Goal: Find specific fact: Find specific fact

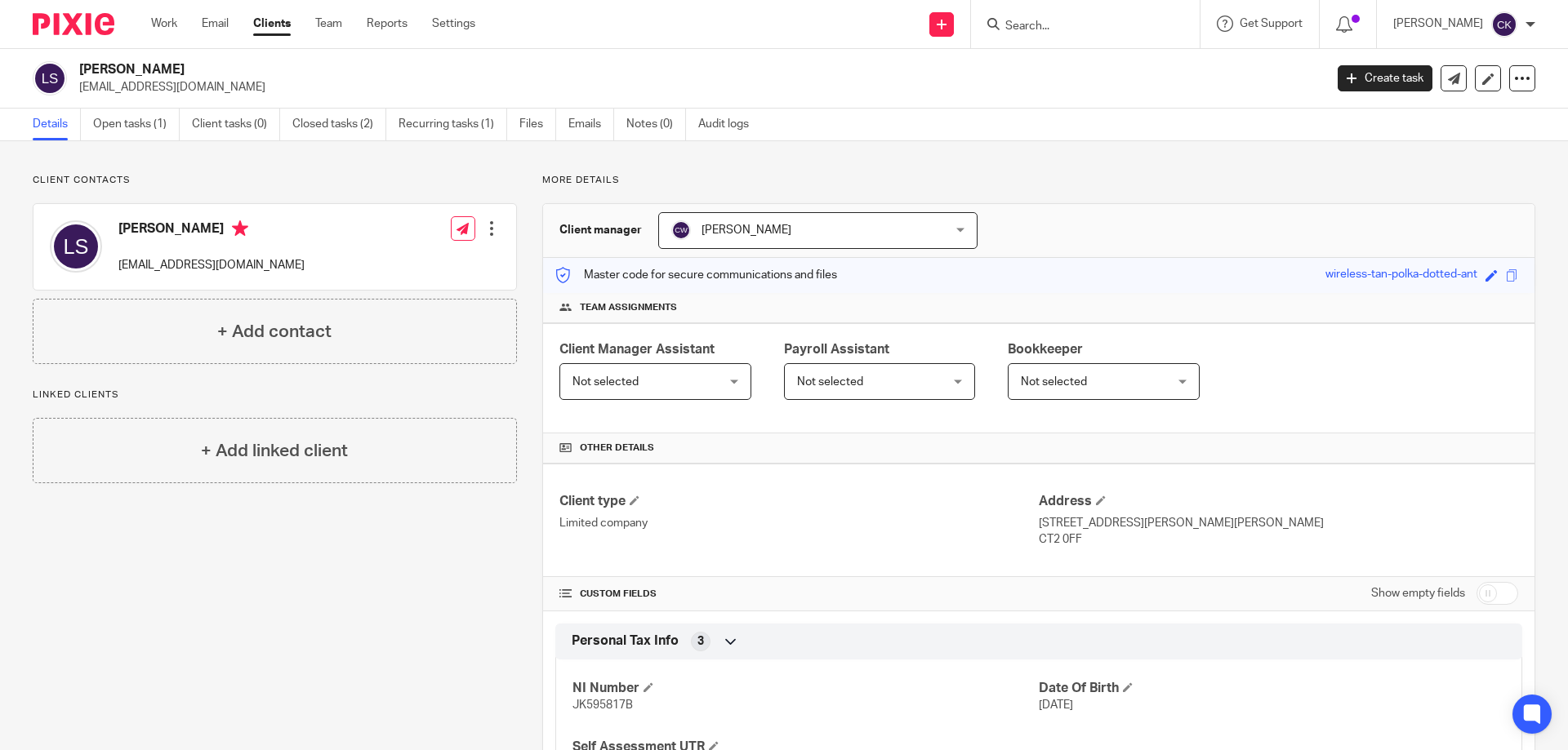
click at [1093, 21] on input "Search" at bounding box center [1077, 27] width 147 height 15
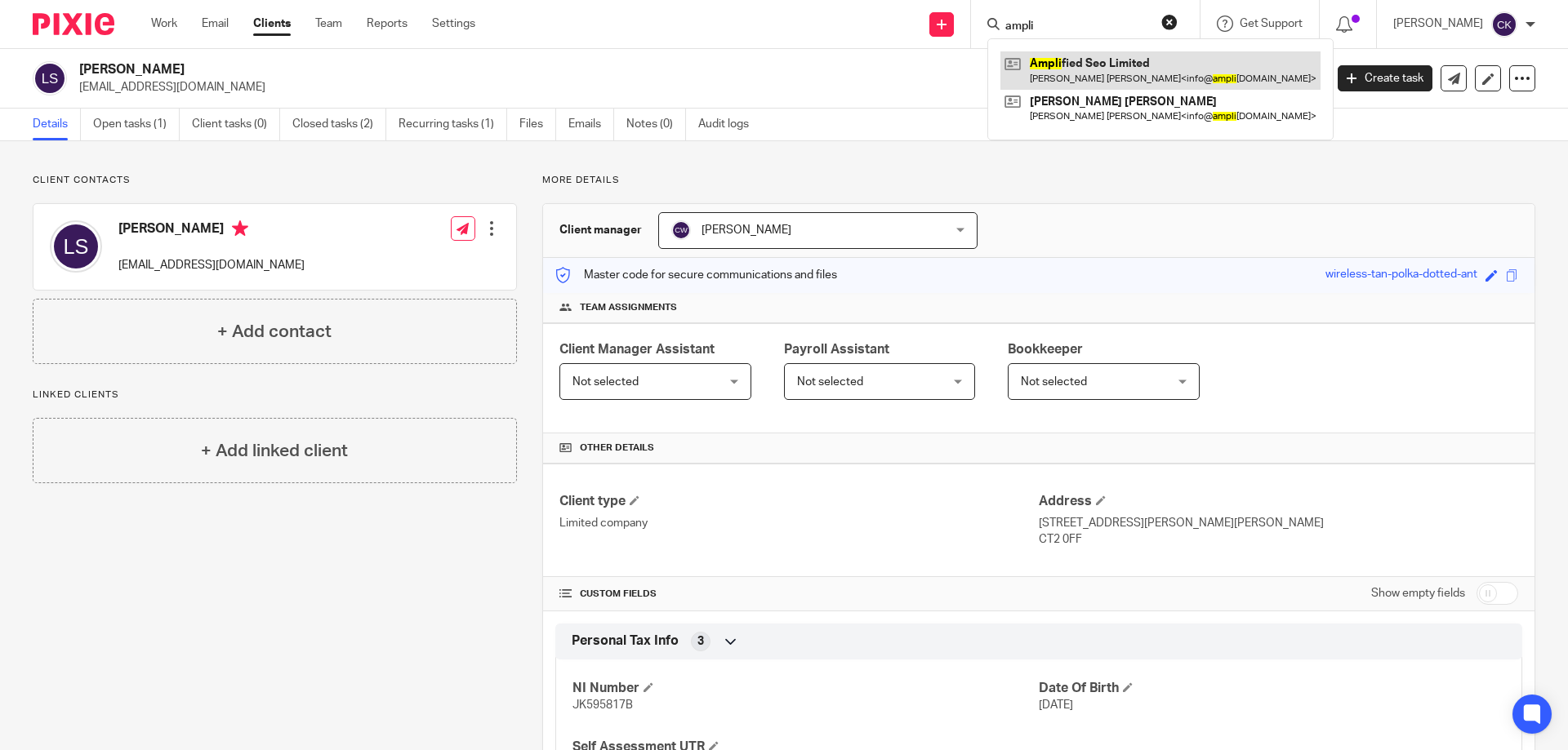
type input "ampli"
click at [1126, 68] on link at bounding box center [1160, 70] width 320 height 38
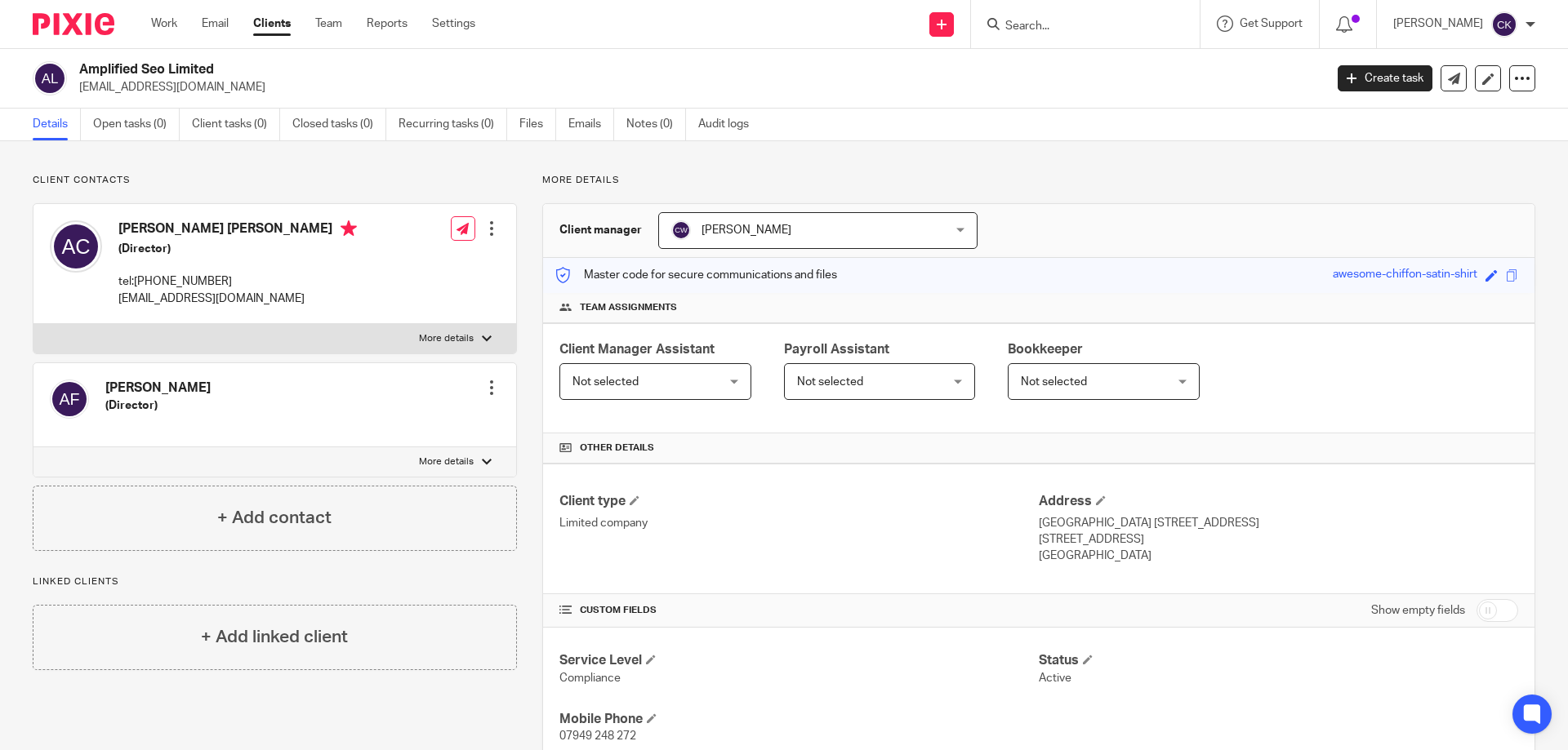
click at [487, 230] on div at bounding box center [492, 228] width 16 height 16
click at [418, 263] on link "Edit contact" at bounding box center [414, 264] width 156 height 24
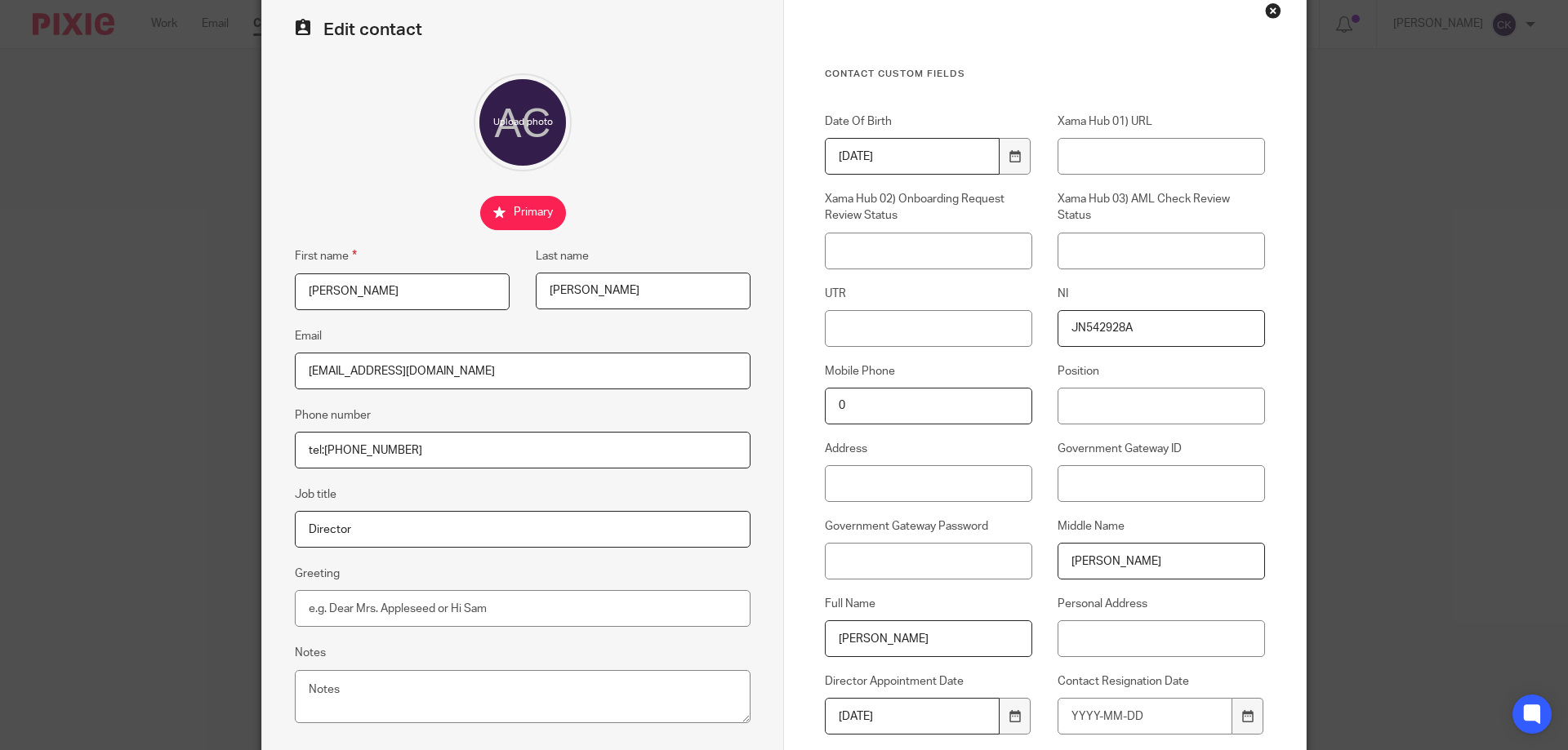
scroll to position [56, 0]
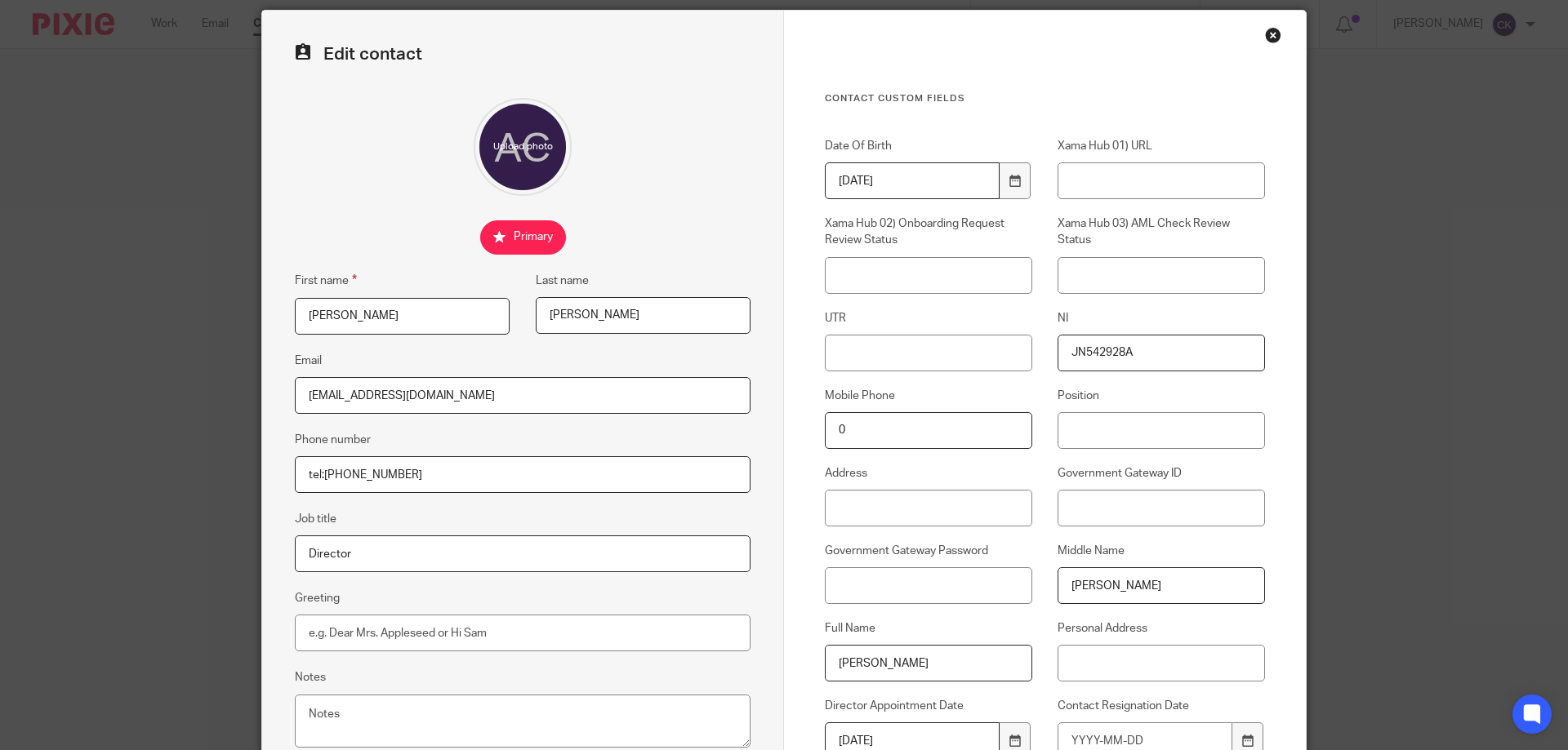
click at [1093, 355] on input "JN542928A" at bounding box center [1160, 353] width 207 height 37
click at [1272, 38] on div "Close this dialog window" at bounding box center [1273, 35] width 16 height 16
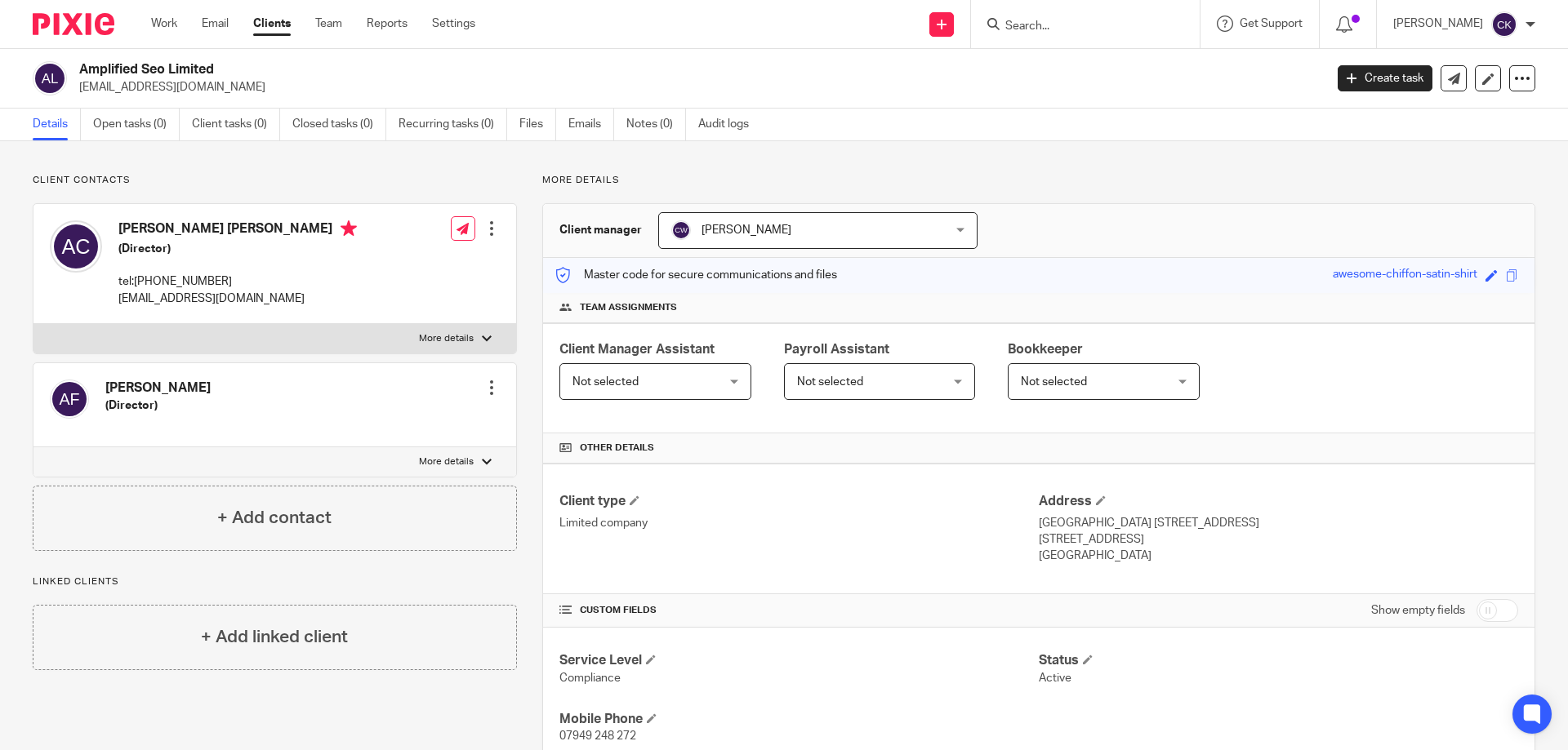
click at [1069, 23] on input "Search" at bounding box center [1077, 27] width 147 height 15
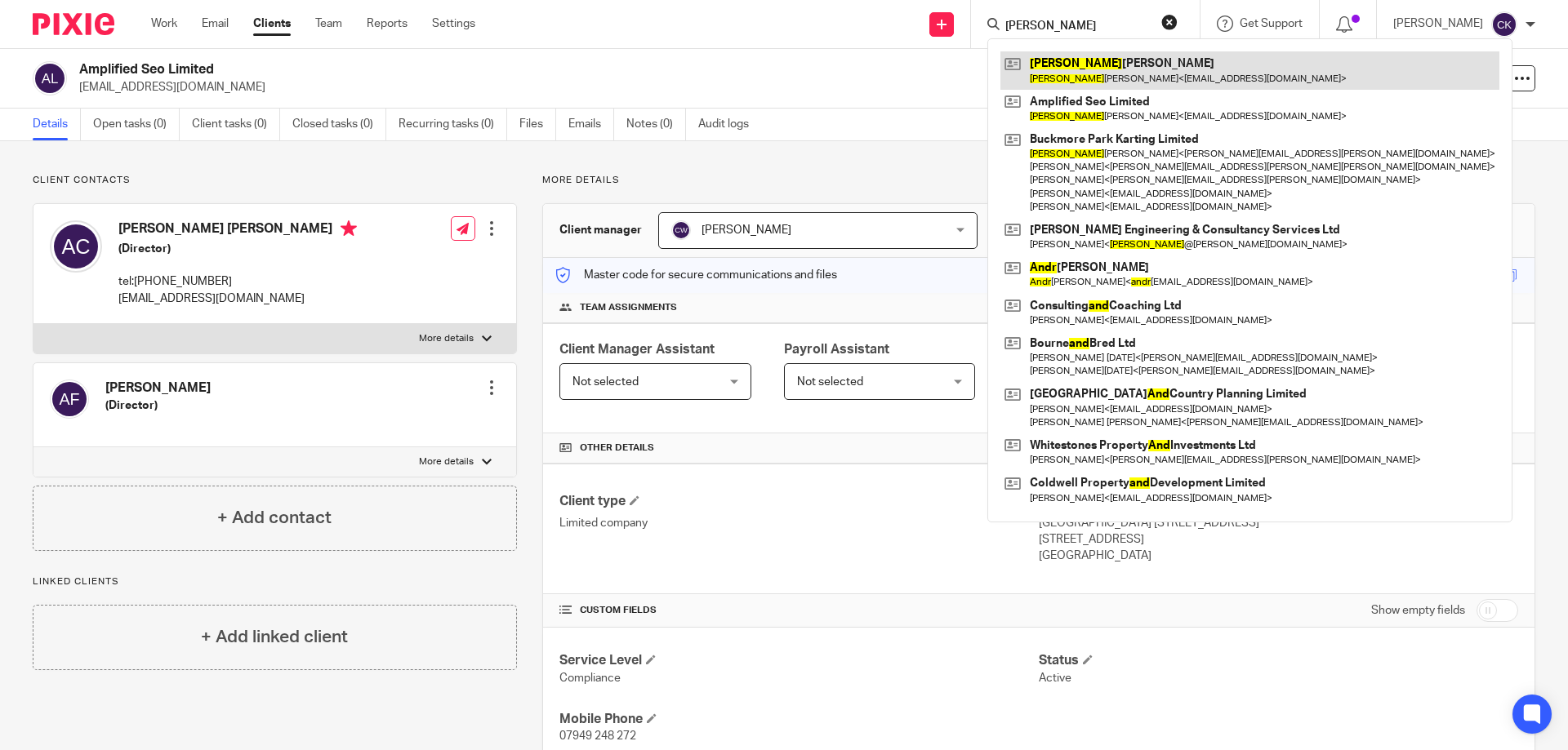
type input "andy"
click at [1081, 61] on link at bounding box center [1250, 70] width 499 height 38
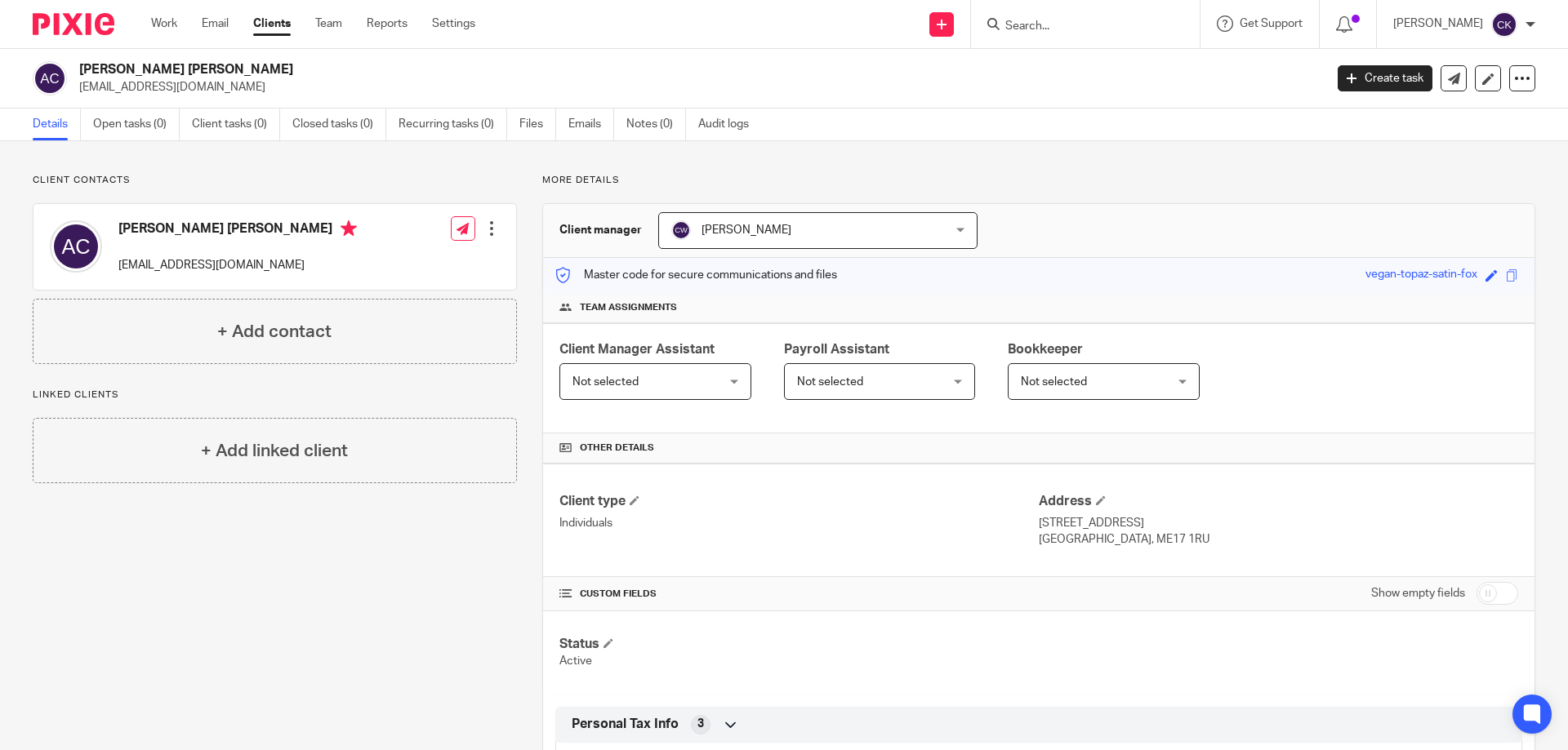
click at [1072, 20] on input "Search" at bounding box center [1077, 27] width 147 height 15
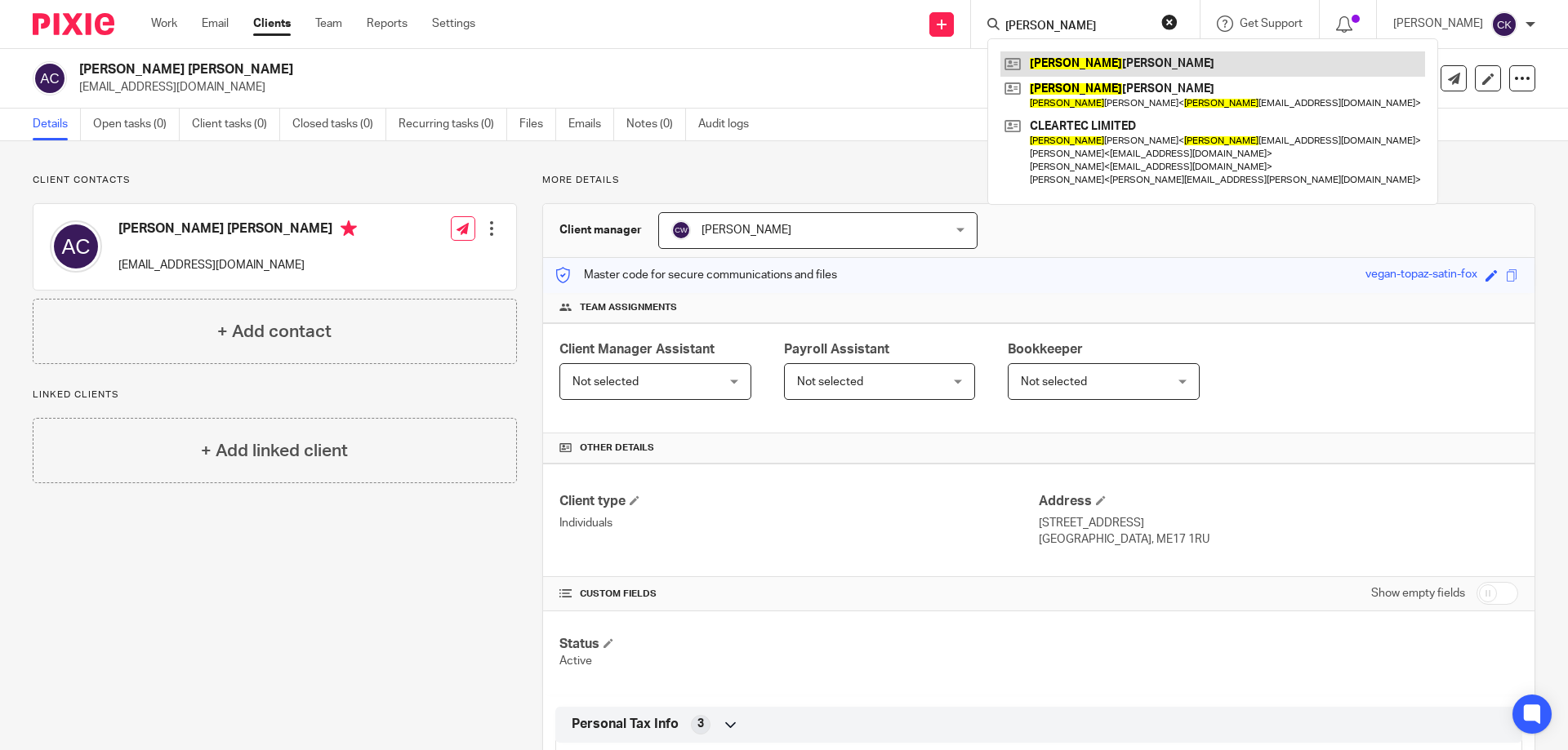
type input "alex"
click at [1047, 58] on link at bounding box center [1212, 64] width 425 height 25
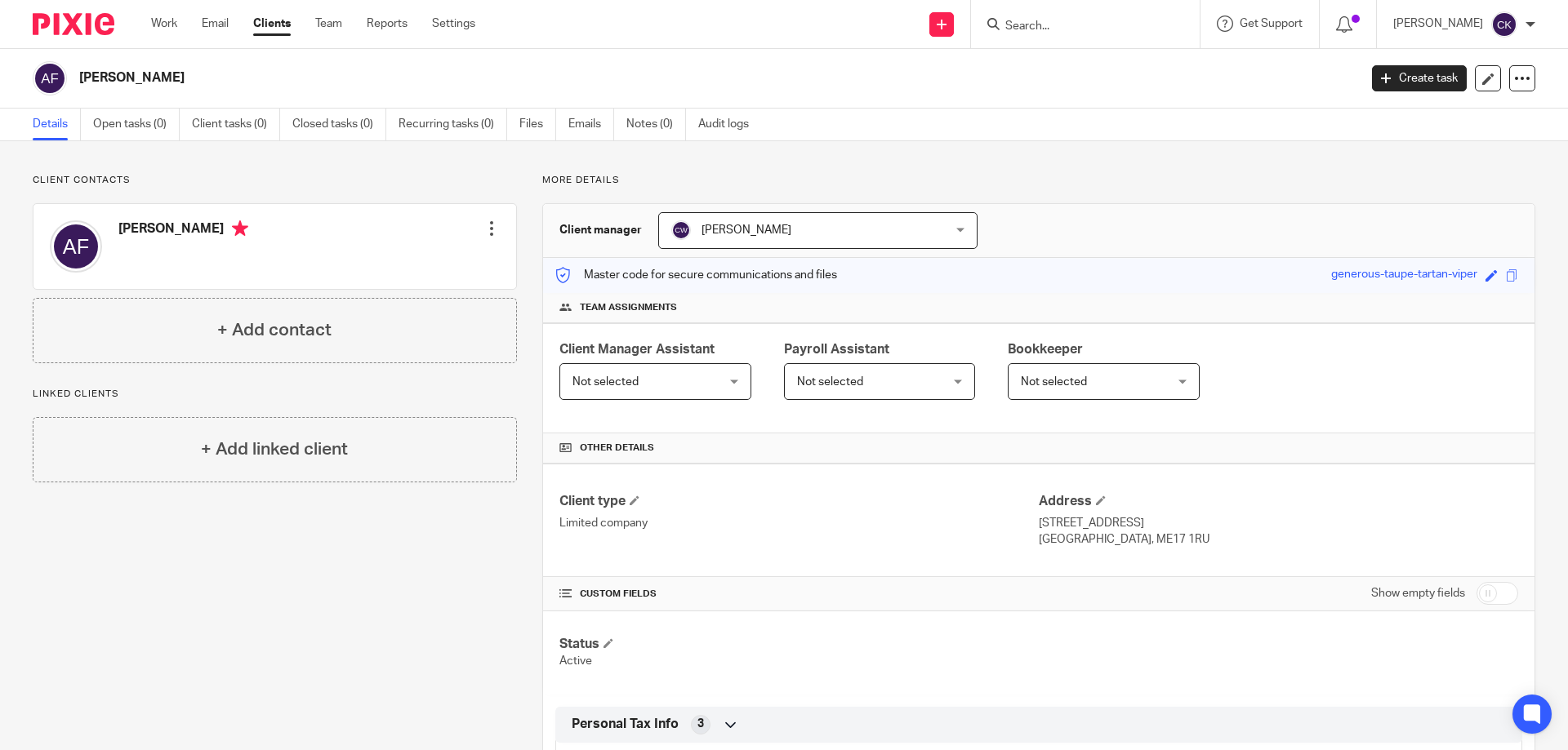
click at [489, 227] on div at bounding box center [492, 228] width 16 height 16
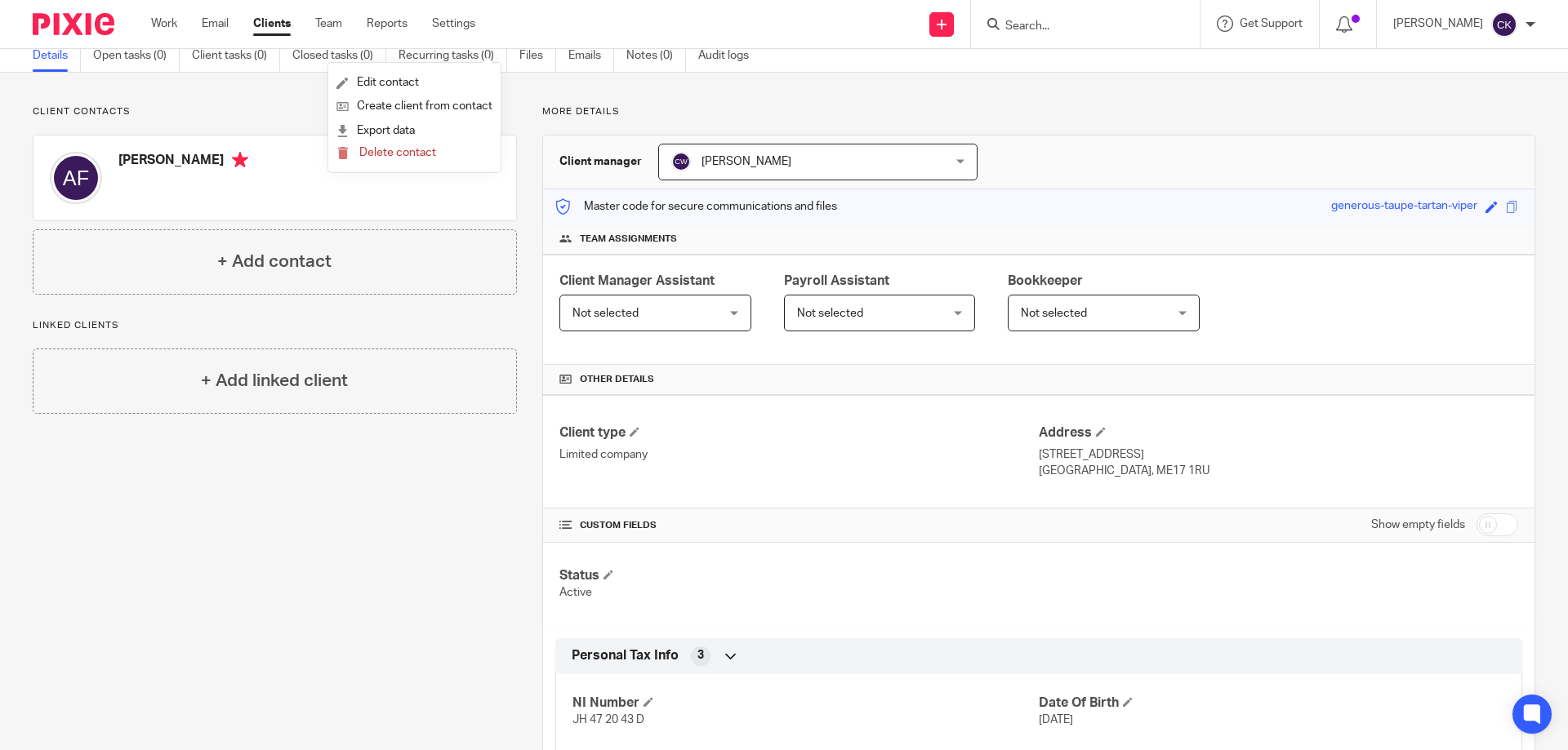
scroll to position [245, 0]
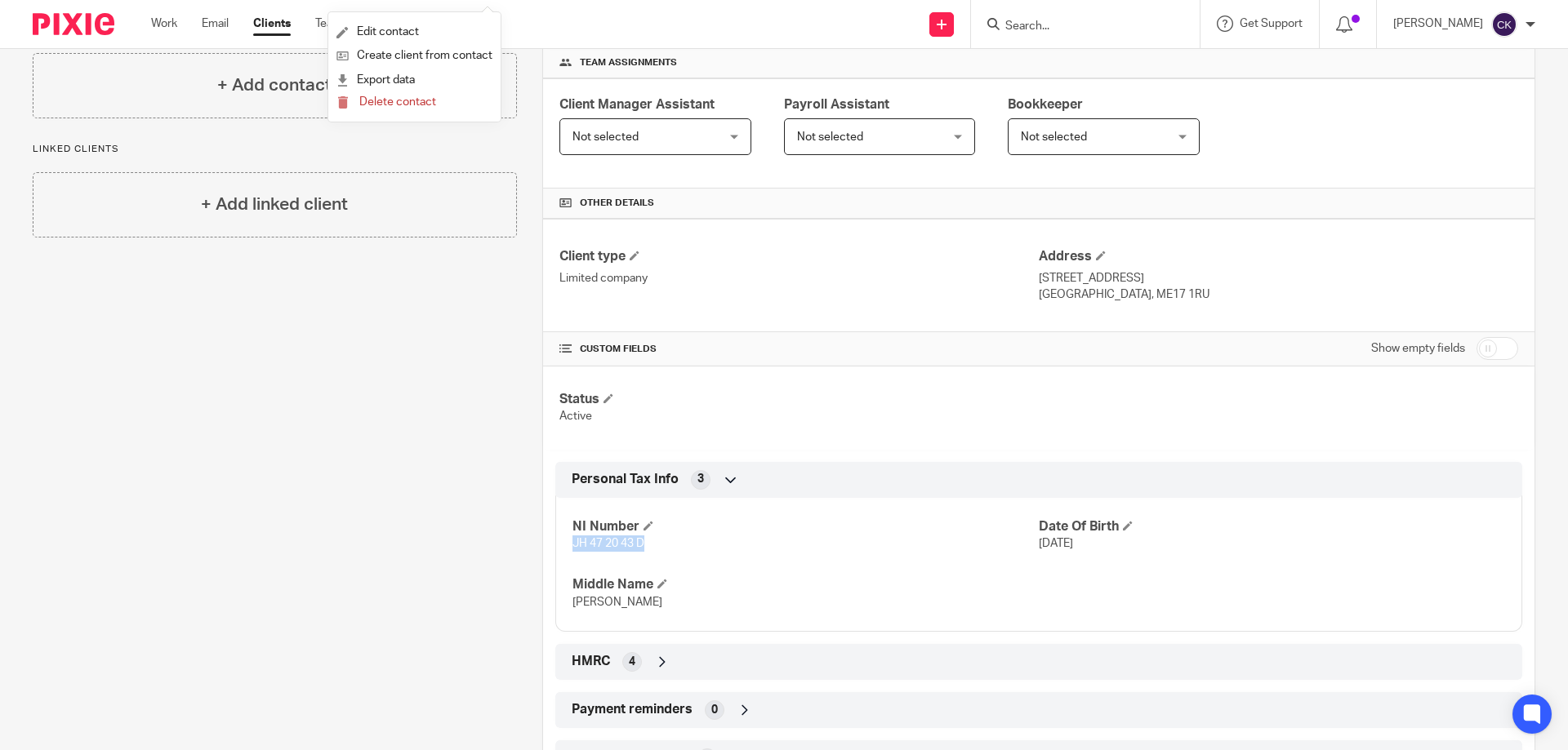
drag, startPoint x: 568, startPoint y: 538, endPoint x: 642, endPoint y: 541, distance: 74.1
click at [642, 541] on p "JH 47 20 43 D" at bounding box center [805, 544] width 466 height 16
copy span "JH 47 20 43 D"
